Goal: Task Accomplishment & Management: Use online tool/utility

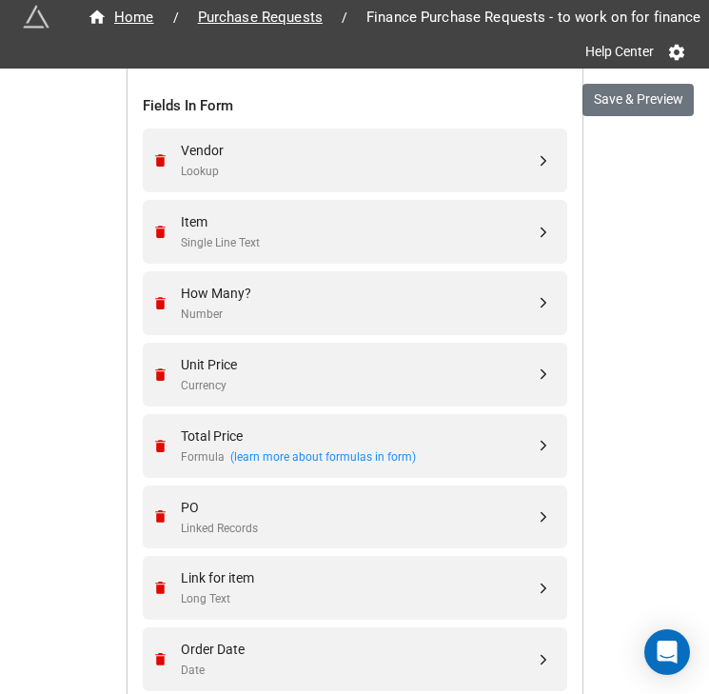
scroll to position [696, 0]
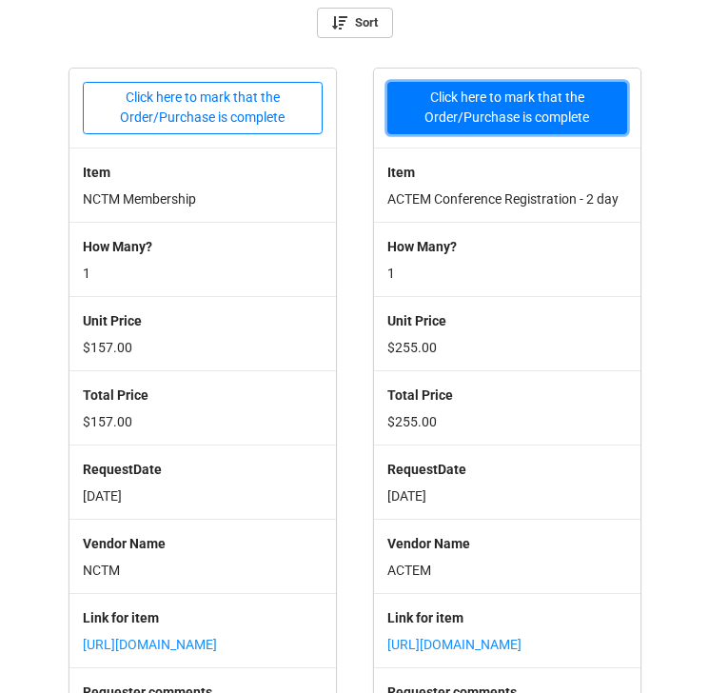
click at [520, 108] on button "Click here to mark that the Order/Purchase is complete" at bounding box center [507, 108] width 240 height 52
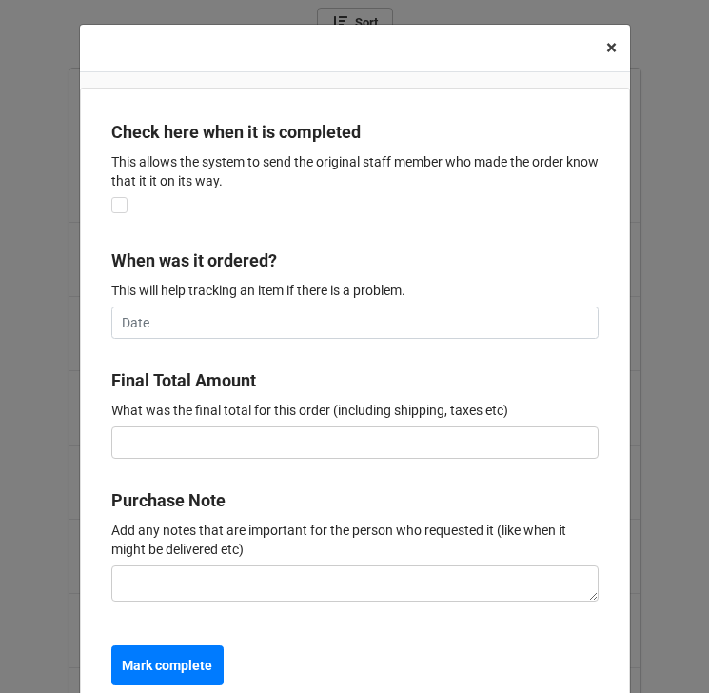
click at [606, 47] on span "×" at bounding box center [611, 47] width 10 height 23
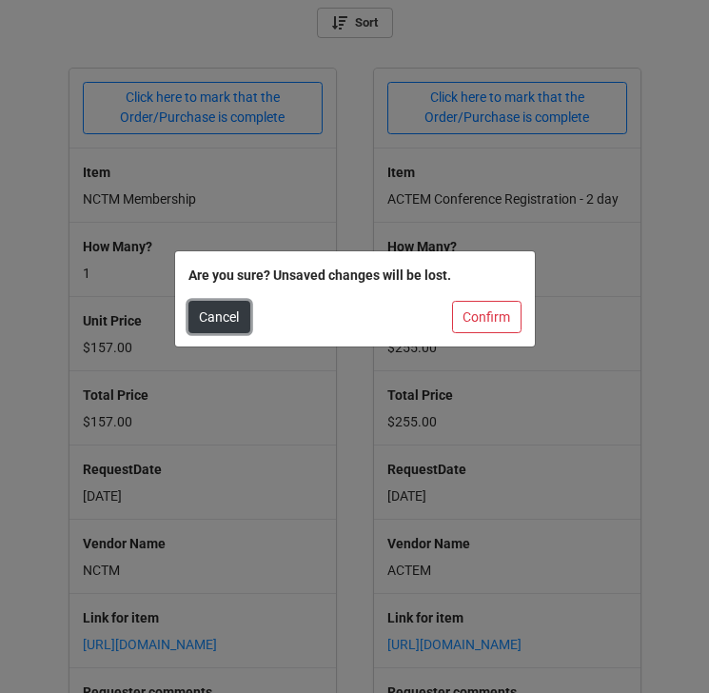
click at [235, 324] on button "Cancel" at bounding box center [219, 317] width 62 height 32
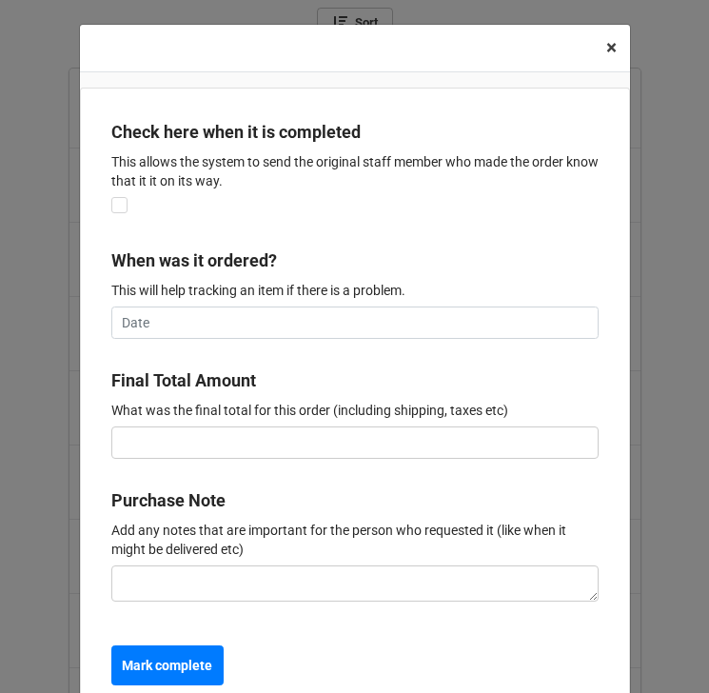
click at [597, 42] on button "× Close" at bounding box center [611, 48] width 37 height 47
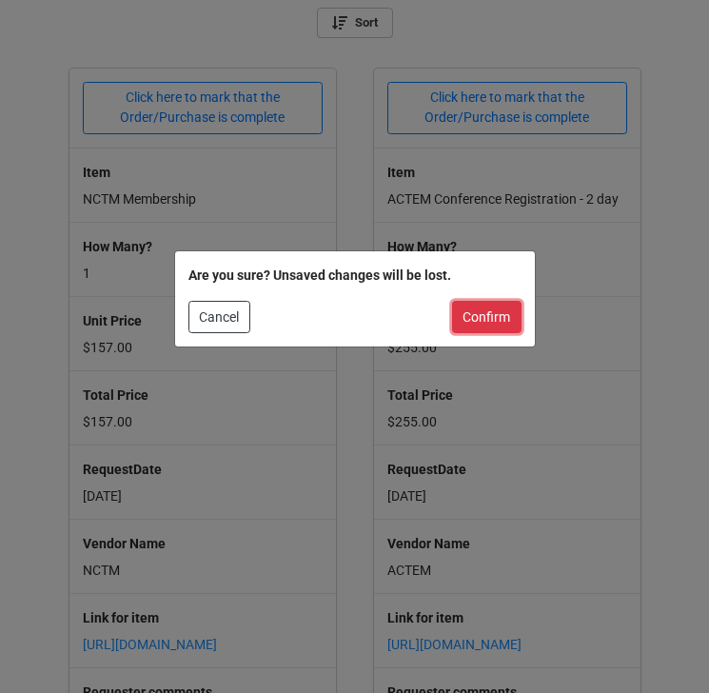
click at [476, 312] on button "Confirm" at bounding box center [486, 317] width 69 height 32
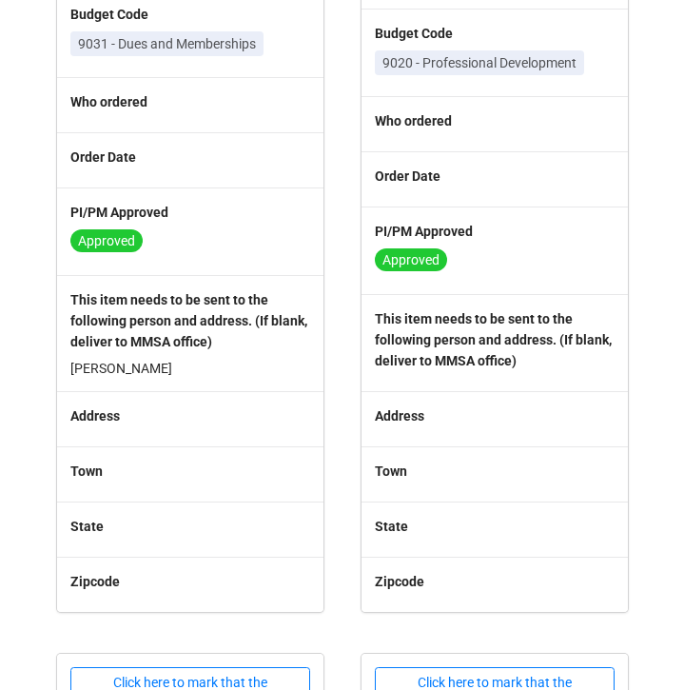
scroll to position [805, 0]
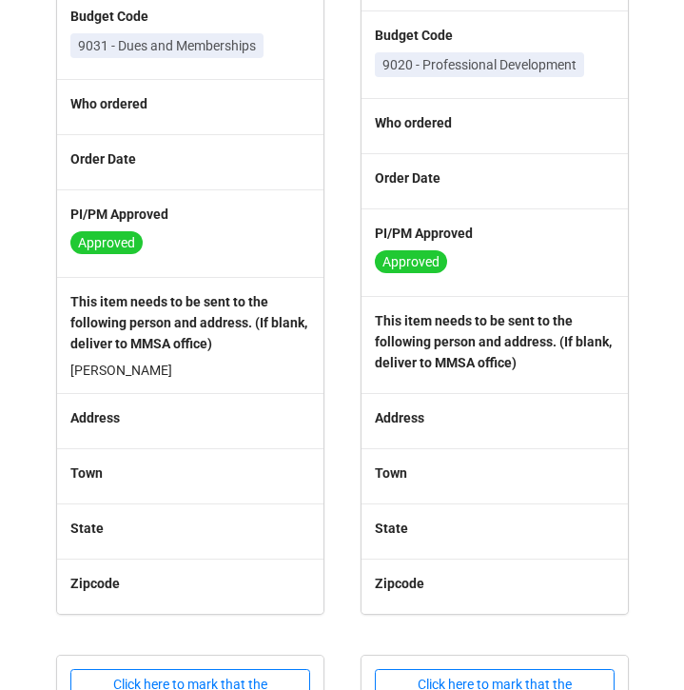
click at [258, 351] on b "This item needs to be sent to the following person and address. (If blank, deli…" at bounding box center [188, 322] width 237 height 57
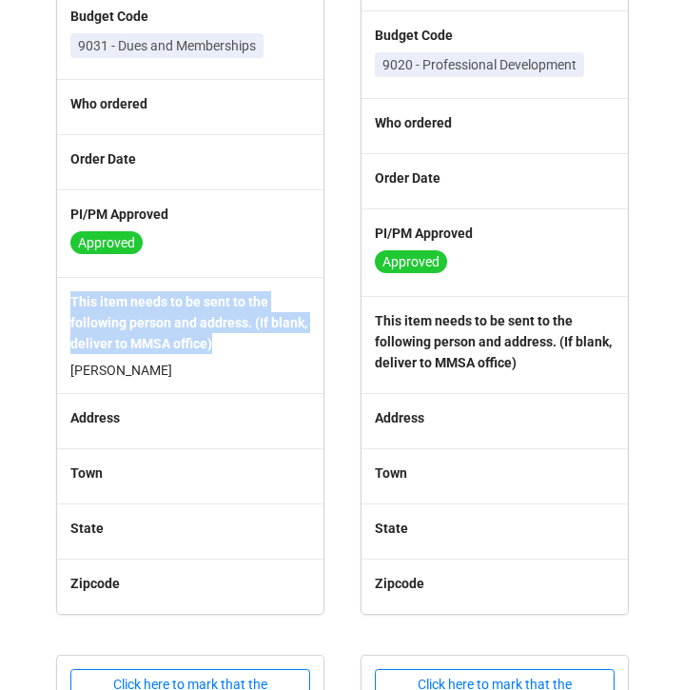
drag, startPoint x: 284, startPoint y: 381, endPoint x: 63, endPoint y: 345, distance: 223.5
click at [63, 345] on div "This item needs to be sent to the following person and address. (If blank, deli…" at bounding box center [190, 335] width 266 height 116
copy b "This item needs to be sent to the following person and address. (If blank, deli…"
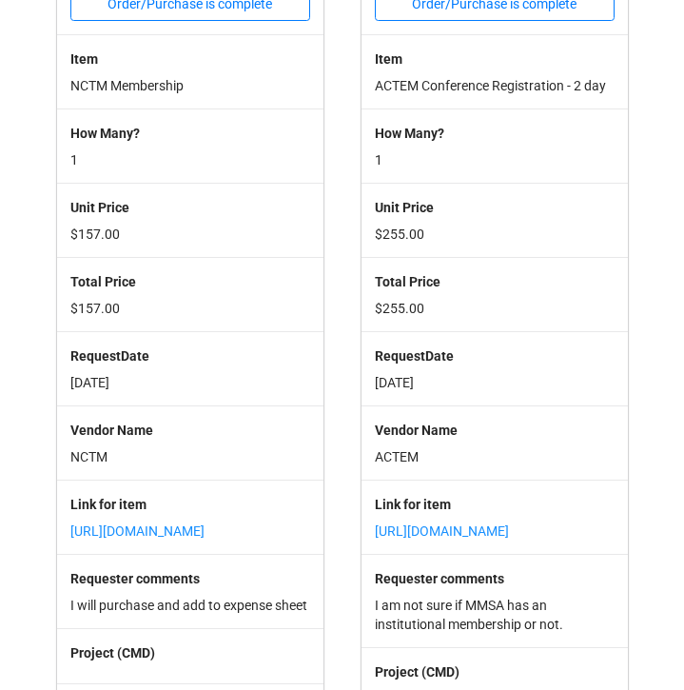
scroll to position [0, 0]
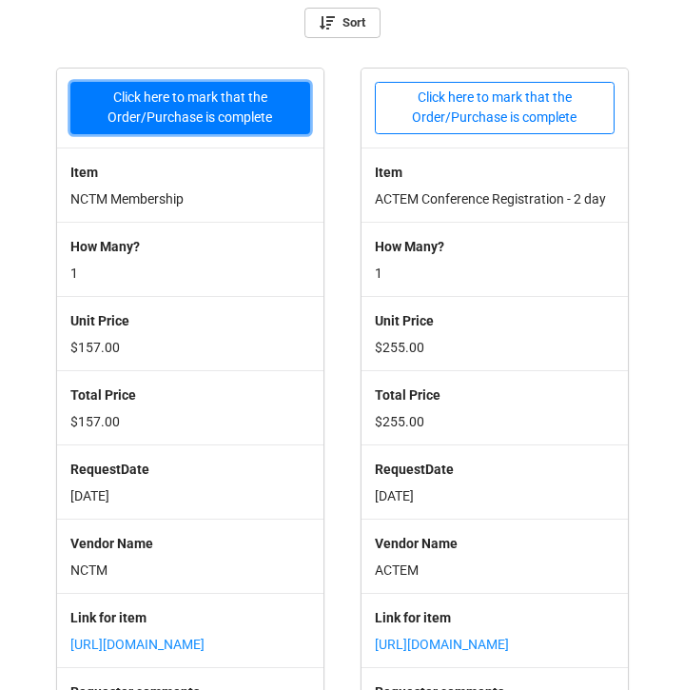
click at [177, 107] on button "Click here to mark that the Order/Purchase is complete" at bounding box center [190, 108] width 240 height 52
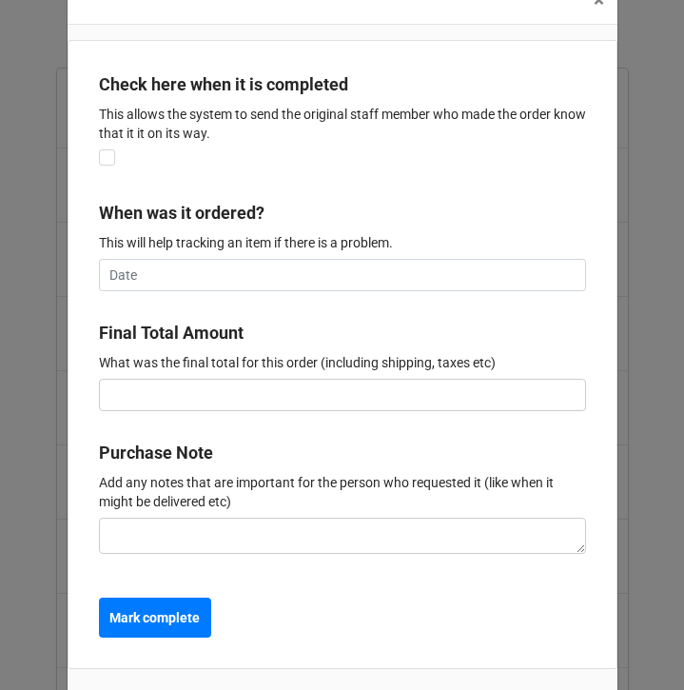
scroll to position [56, 0]
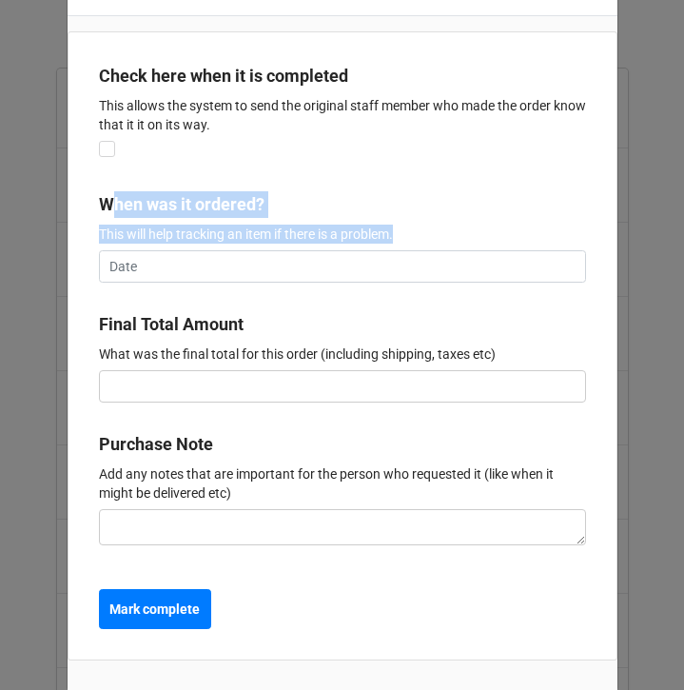
drag, startPoint x: 466, startPoint y: 239, endPoint x: 106, endPoint y: 200, distance: 362.7
click at [106, 200] on label "When was it ordered? This will help tracking an item if there is a problem." at bounding box center [342, 217] width 487 height 52
click at [106, 200] on label "When was it ordered?" at bounding box center [182, 204] width 166 height 27
drag, startPoint x: 449, startPoint y: 240, endPoint x: 97, endPoint y: 199, distance: 354.4
click at [99, 199] on label "When was it ordered? This will help tracking an item if there is a problem." at bounding box center [342, 217] width 487 height 52
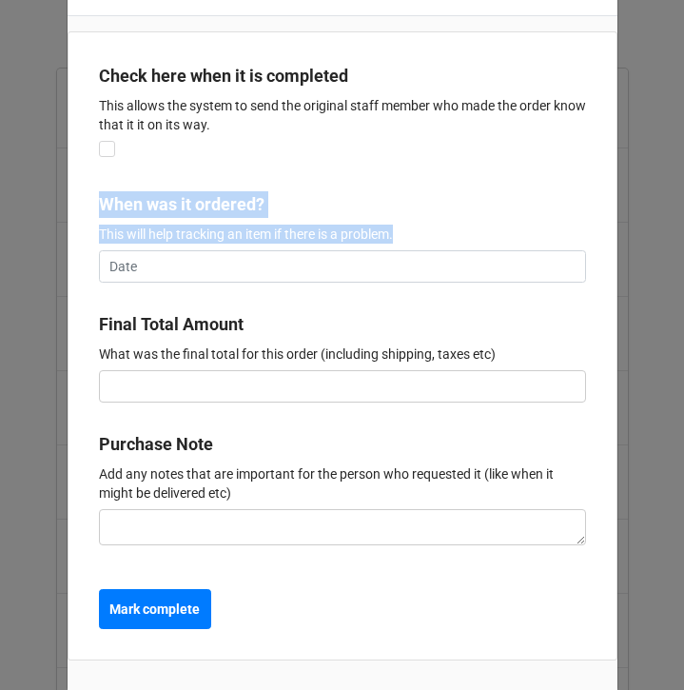
copy label "When was it ordered? This will help tracking an item if there is a problem."
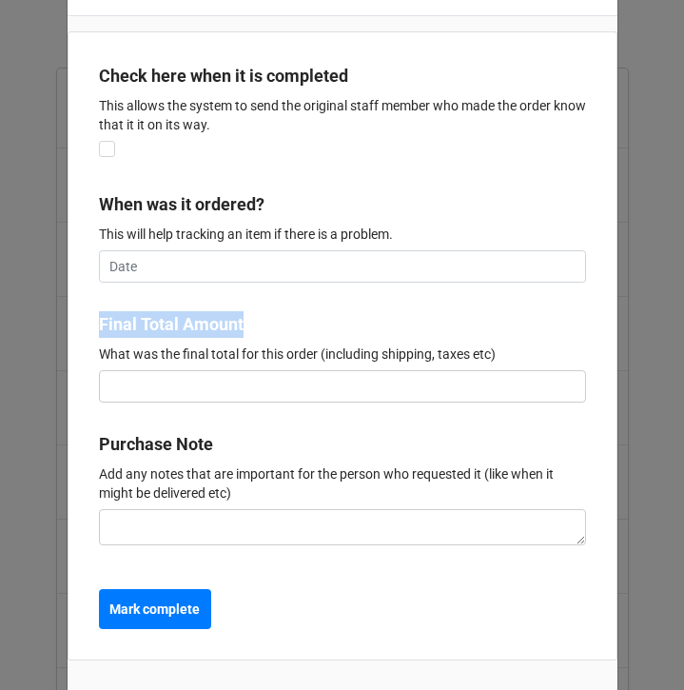
drag, startPoint x: 94, startPoint y: 317, endPoint x: 267, endPoint y: 320, distance: 173.2
click at [267, 320] on b "Final Total Amount" at bounding box center [342, 327] width 487 height 33
copy label "Final Total Amount"
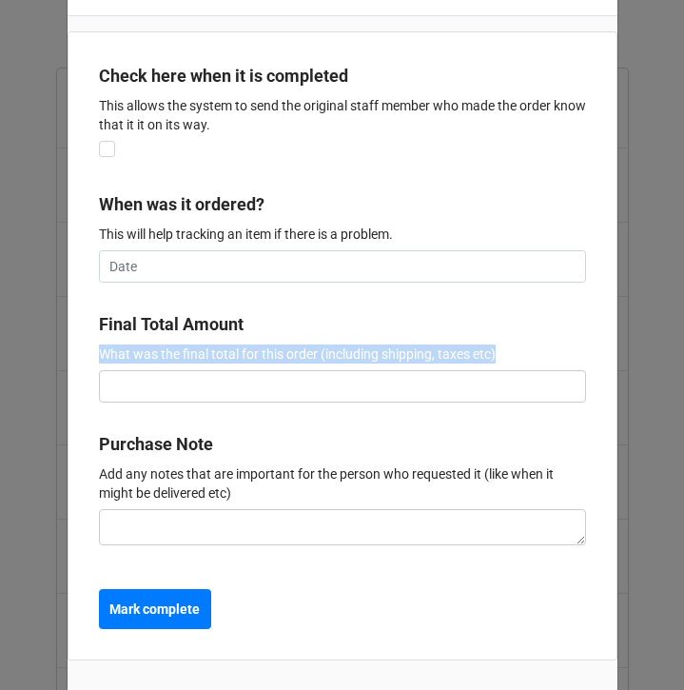
drag, startPoint x: 536, startPoint y: 351, endPoint x: 98, endPoint y: 354, distance: 437.7
click at [99, 354] on p "What was the final total for this order (including shipping, taxes etc)" at bounding box center [342, 353] width 487 height 19
copy p "What was the final total for this order (including shipping, taxes etc)"
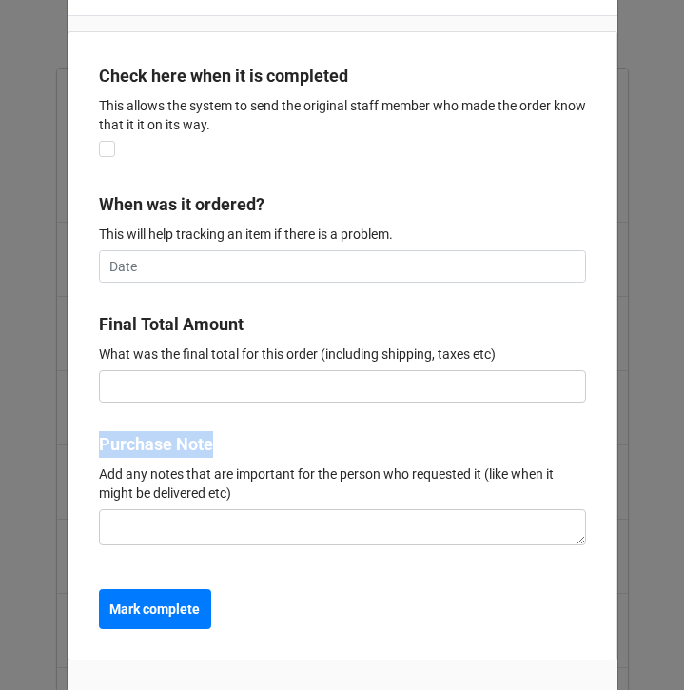
drag, startPoint x: 228, startPoint y: 441, endPoint x: 80, endPoint y: 441, distance: 148.4
click at [80, 441] on div "Check here when it is completed This allows the system to send the original sta…" at bounding box center [343, 346] width 550 height 630
click at [418, 511] on textarea at bounding box center [342, 527] width 487 height 36
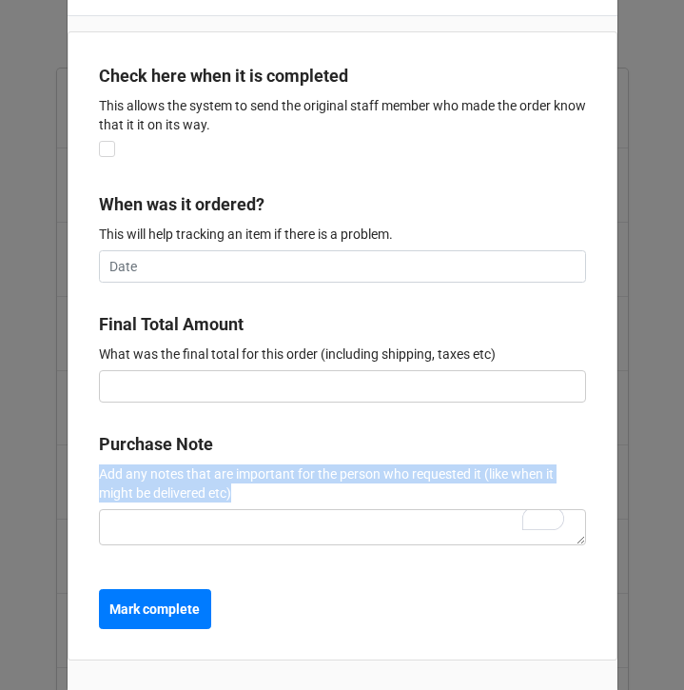
drag, startPoint x: 459, startPoint y: 493, endPoint x: 36, endPoint y: 477, distance: 422.8
click at [36, 477] on div "× Close Check here when it is completed This allows the system to send the orig…" at bounding box center [342, 345] width 684 height 690
copy p "Add any notes that are important for the person who requested it (like when it …"
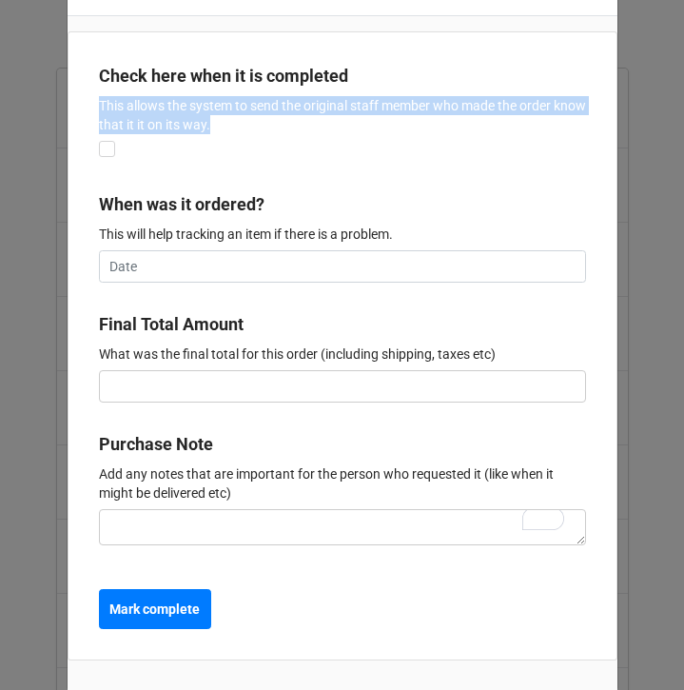
drag, startPoint x: 308, startPoint y: 126, endPoint x: 90, endPoint y: 98, distance: 219.6
click at [90, 98] on div "Check here when it is completed This allows the system to send the original sta…" at bounding box center [343, 346] width 550 height 630
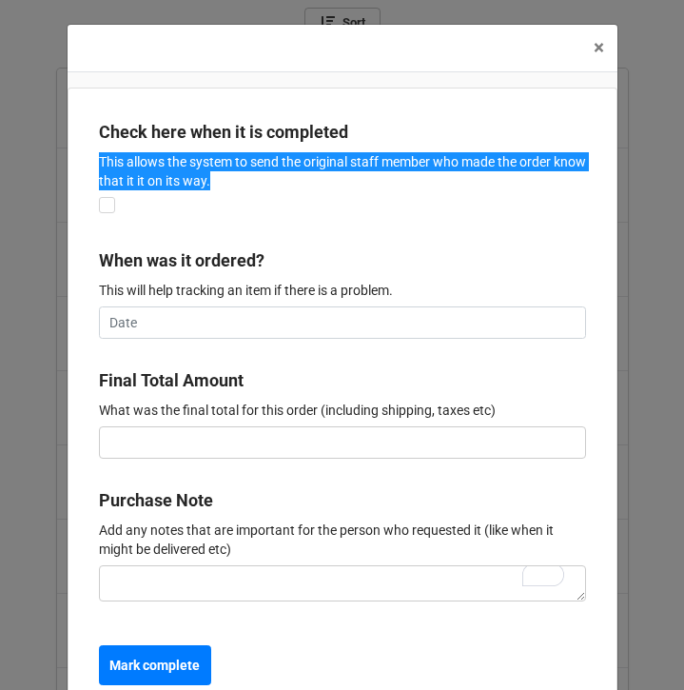
scroll to position [56, 0]
